Goal: Information Seeking & Learning: Find contact information

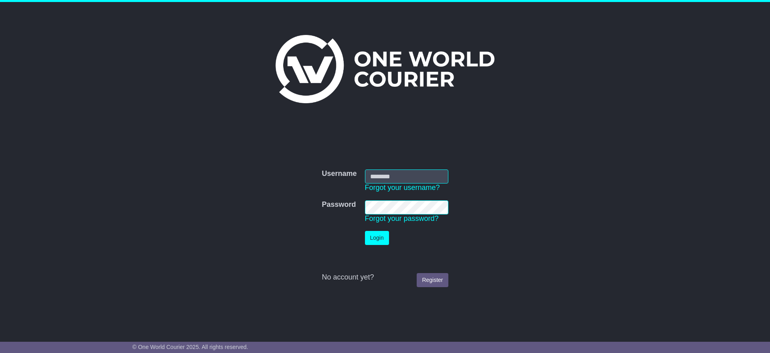
type input "**********"
click at [365, 239] on button "Login" at bounding box center [377, 238] width 24 height 14
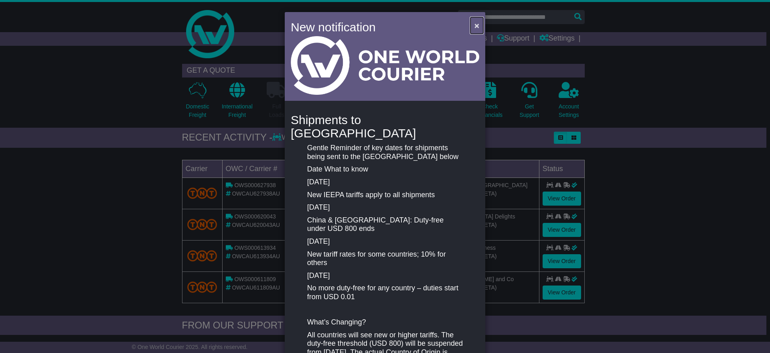
click at [475, 28] on span "×" at bounding box center [477, 25] width 5 height 9
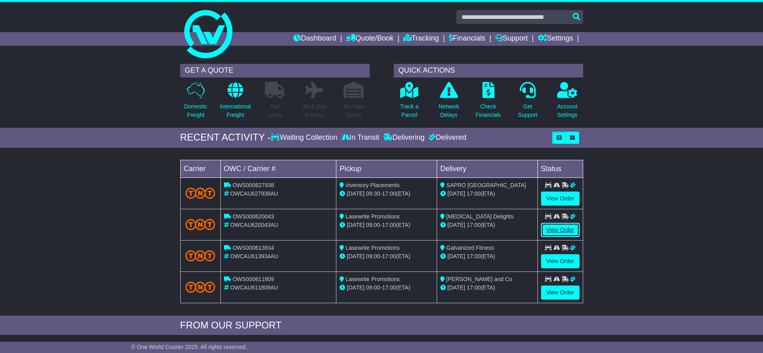
click at [567, 229] on link "View Order" at bounding box center [560, 230] width 39 height 14
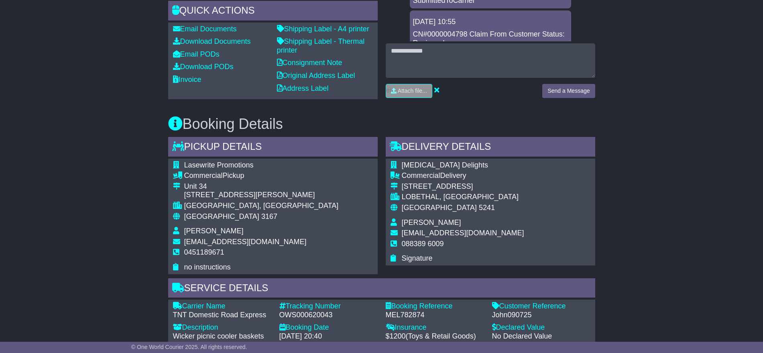
scroll to position [333, 0]
drag, startPoint x: 402, startPoint y: 189, endPoint x: 470, endPoint y: 187, distance: 68.2
click at [471, 171] on td "[MEDICAL_DATA] Delights" at bounding box center [463, 165] width 122 height 11
copy span "[MEDICAL_DATA] Delights"
drag, startPoint x: 403, startPoint y: 209, endPoint x: 457, endPoint y: 217, distance: 54.4
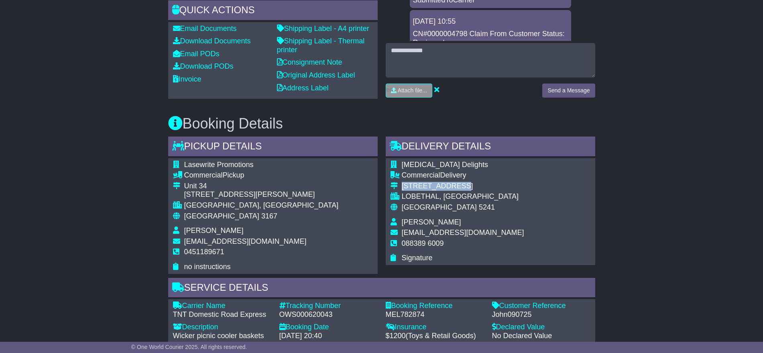
click at [451, 191] on div "[STREET_ADDRESS]" at bounding box center [463, 186] width 122 height 9
copy div "15/1 Adelaide L"
drag, startPoint x: 498, startPoint y: 209, endPoint x: 402, endPoint y: 210, distance: 95.5
click at [402, 191] on div "[STREET_ADDRESS]" at bounding box center [463, 186] width 122 height 9
copy div "[STREET_ADDRESS]"
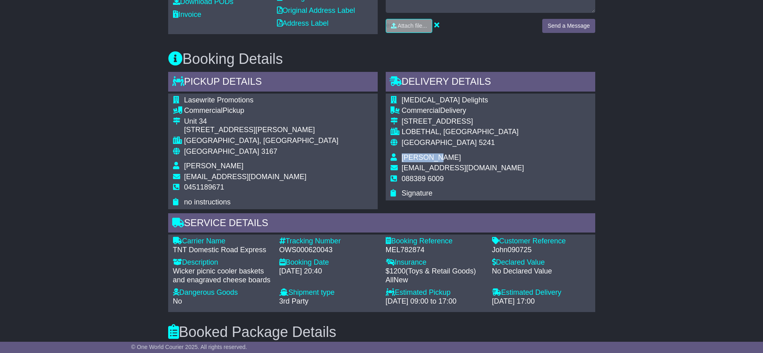
drag, startPoint x: 434, startPoint y: 192, endPoint x: 402, endPoint y: 181, distance: 34.3
click at [402, 164] on td "[PERSON_NAME]" at bounding box center [463, 158] width 122 height 11
copy span "[PERSON_NAME]"
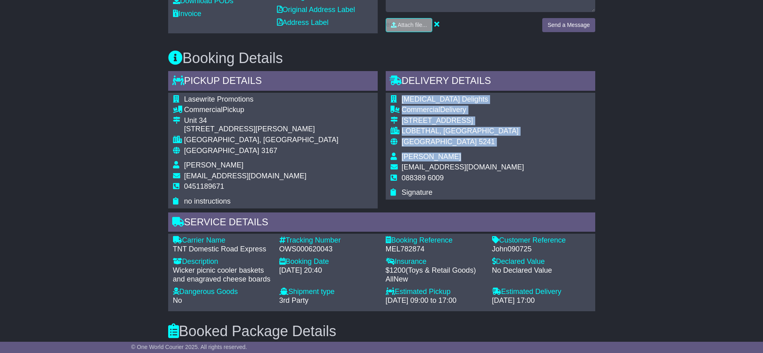
drag, startPoint x: 400, startPoint y: 193, endPoint x: 588, endPoint y: 191, distance: 187.4
click at [515, 197] on div "[MEDICAL_DATA] Delights Commercial Delivery [STREET_ADDRESS] LOBETHAL, [GEOGRAP…" at bounding box center [490, 146] width 209 height 107
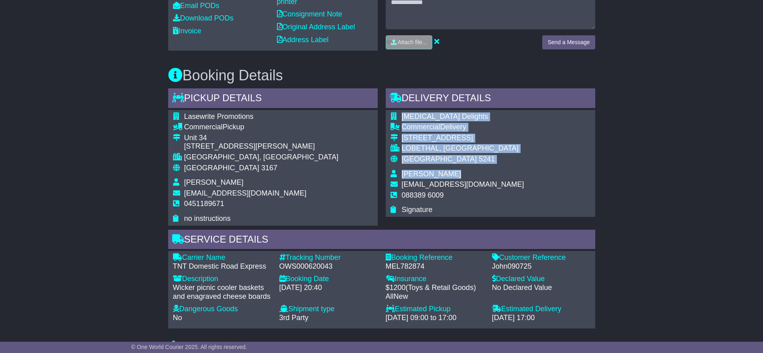
click at [549, 173] on div "[MEDICAL_DATA] Delights Commercial Delivery [STREET_ADDRESS] LOBETHAL, [GEOGRAP…" at bounding box center [490, 163] width 209 height 107
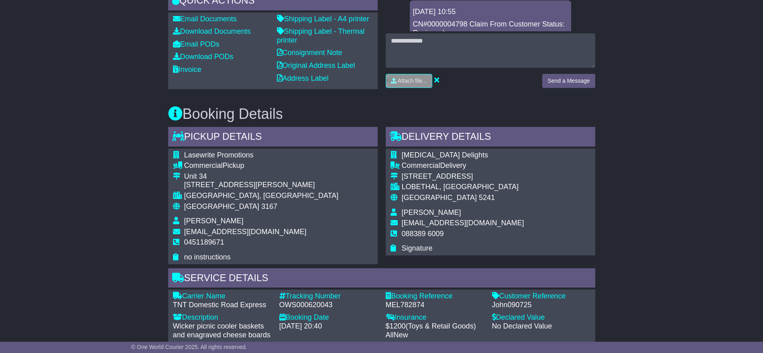
click at [481, 202] on div "Australia 5241" at bounding box center [463, 197] width 122 height 9
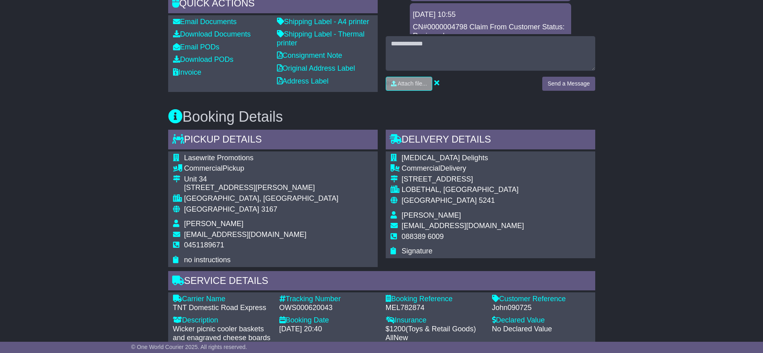
scroll to position [340, 0]
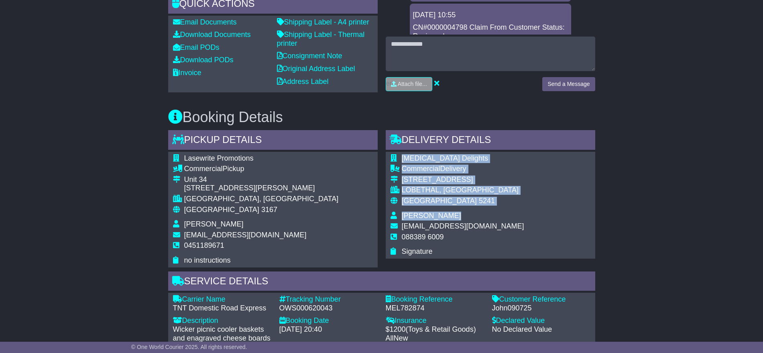
drag, startPoint x: 401, startPoint y: 251, endPoint x: 553, endPoint y: 248, distance: 152.5
click at [524, 250] on div "[MEDICAL_DATA] Delights Commercial Delivery [STREET_ADDRESS] LOBETHAL, [GEOGRAP…" at bounding box center [490, 205] width 209 height 107
copy table "[MEDICAL_DATA] Delights Commercial Delivery [STREET_ADDRESS] [PERSON_NAME]"
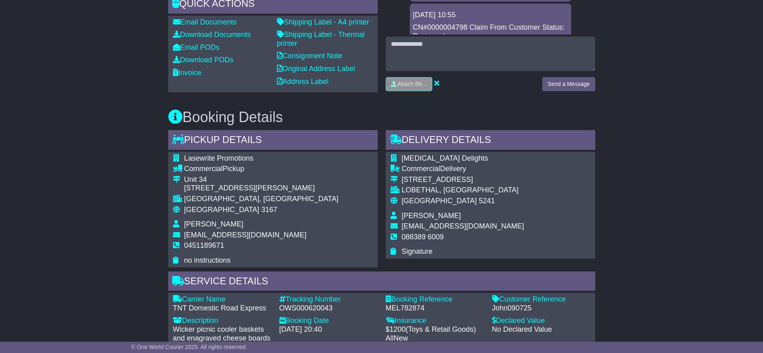
click at [478, 205] on div "Australia 5241" at bounding box center [463, 201] width 122 height 9
drag, startPoint x: 402, startPoint y: 251, endPoint x: 509, endPoint y: 253, distance: 106.7
click at [509, 230] on span "[EMAIL_ADDRESS][DOMAIN_NAME]" at bounding box center [463, 226] width 122 height 8
copy span "[EMAIL_ADDRESS][DOMAIN_NAME]"
